Goal: Information Seeking & Learning: Learn about a topic

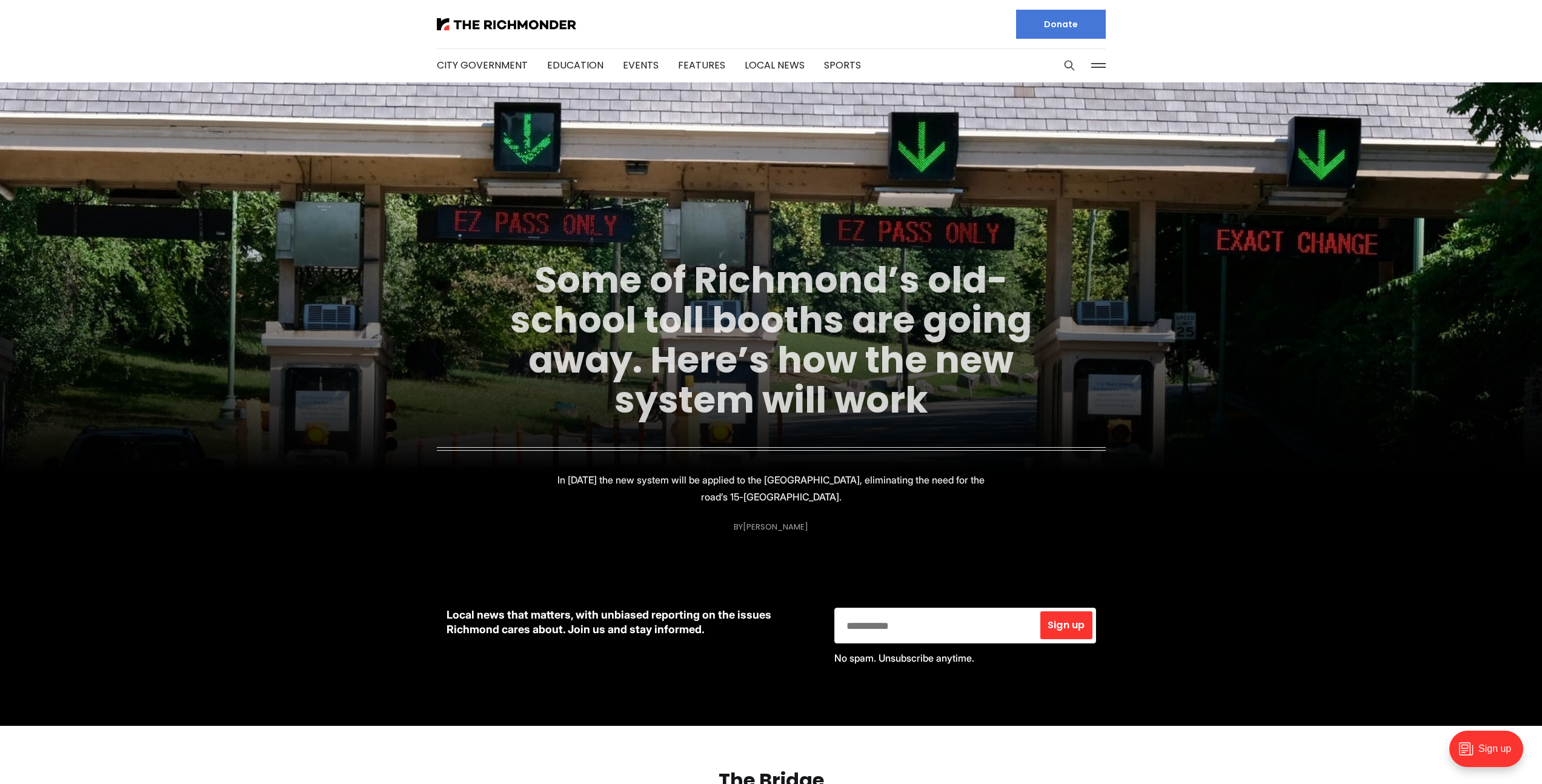
click at [940, 336] on link "Some of Richmond’s old-school toll booths are going away. Here’s how the new sy…" at bounding box center [771, 340] width 521 height 171
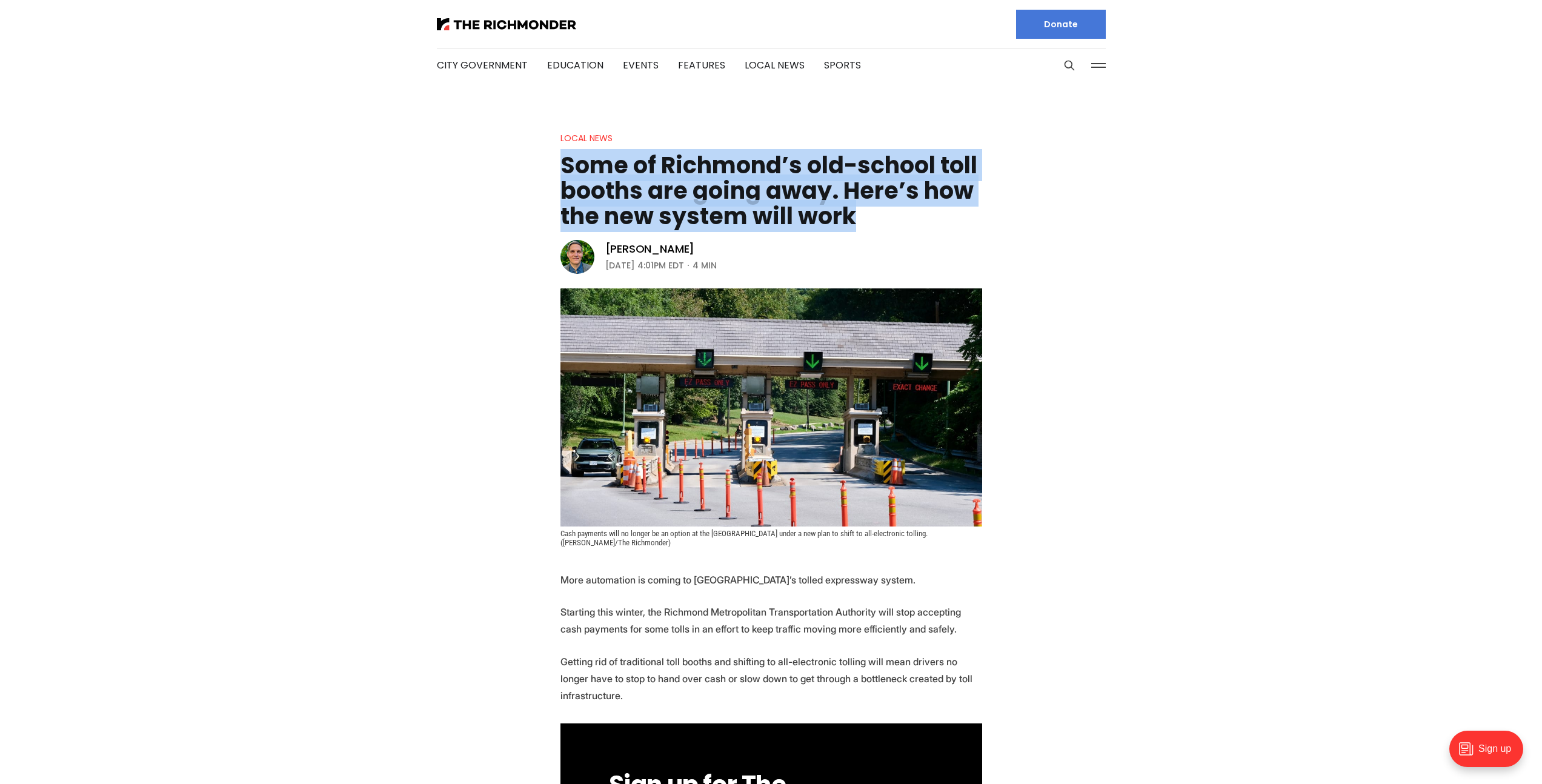
drag, startPoint x: 557, startPoint y: 166, endPoint x: 940, endPoint y: 215, distance: 386.1
click at [940, 215] on header "Local News Some of [GEOGRAPHIC_DATA]’s old-school toll booths are going away. H…" at bounding box center [771, 339] width 1542 height 416
copy h1 "Some of Richmond’s old-school toll booths are going away. Here’s how the new sy…"
